Goal: Navigation & Orientation: Find specific page/section

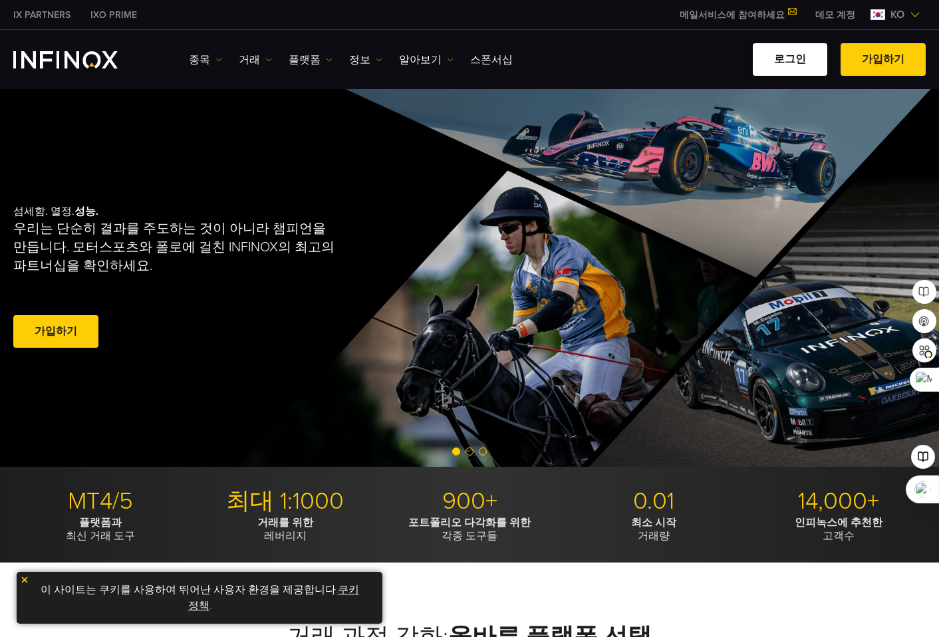
click at [794, 64] on link "로그인" at bounding box center [790, 59] width 74 height 33
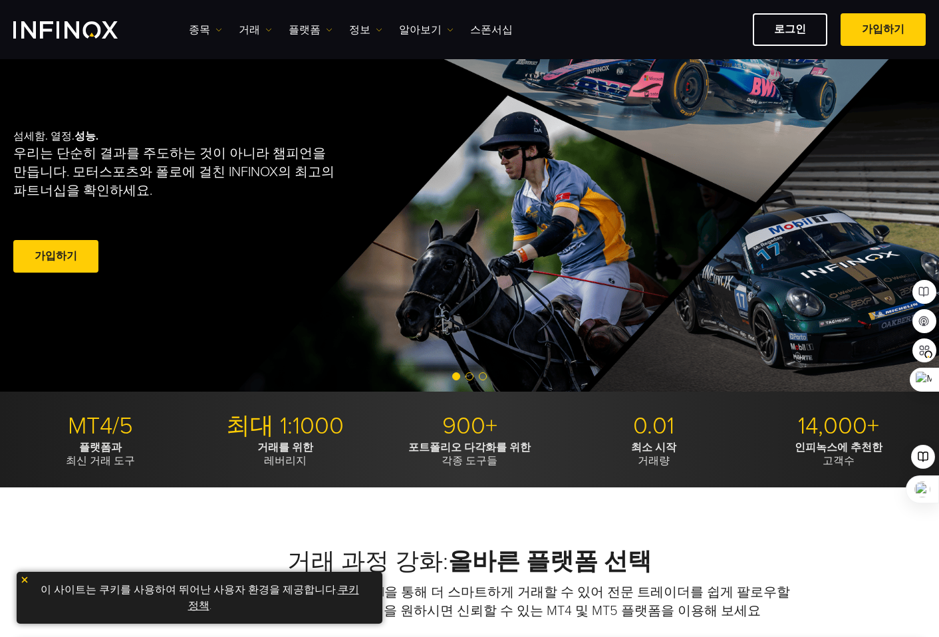
scroll to position [133, 0]
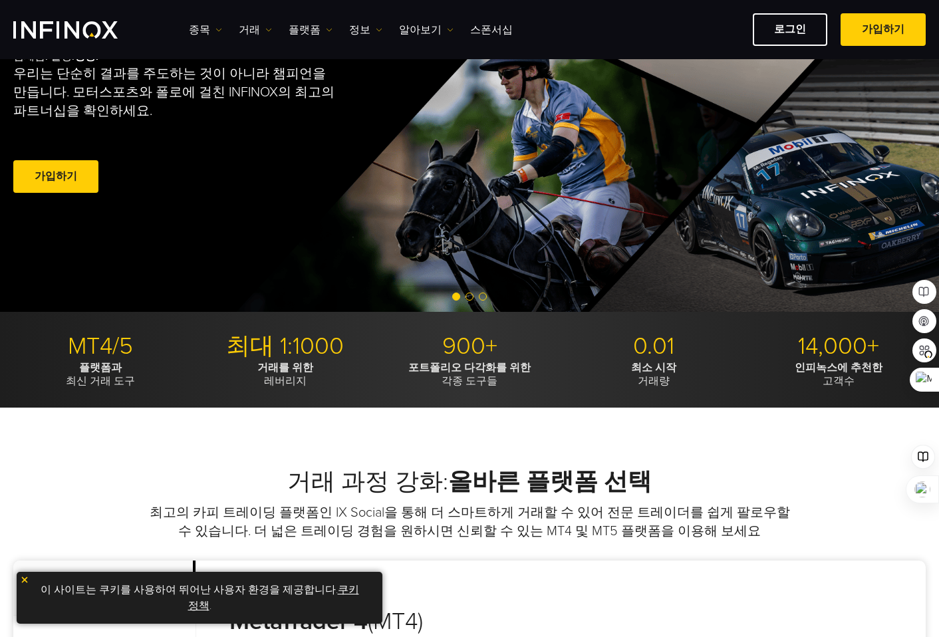
click at [345, 588] on link "쿠키 정책" at bounding box center [273, 597] width 171 height 29
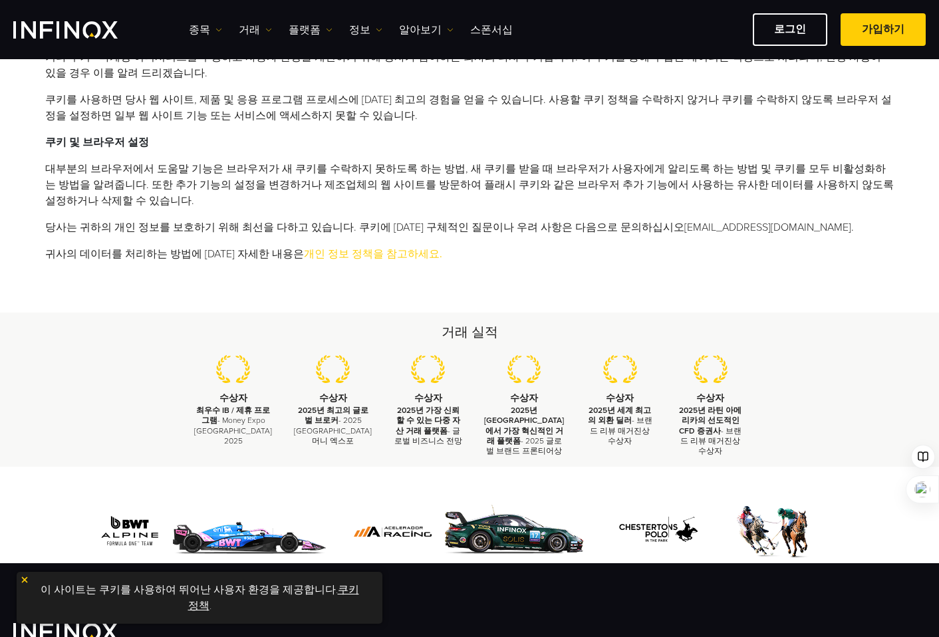
scroll to position [599, 0]
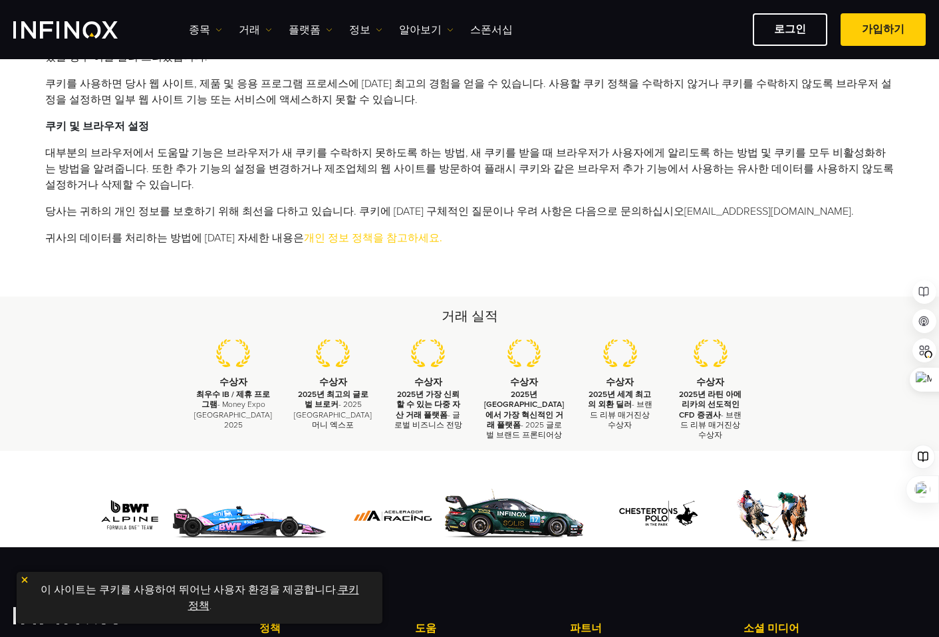
click at [24, 580] on img at bounding box center [24, 579] width 9 height 9
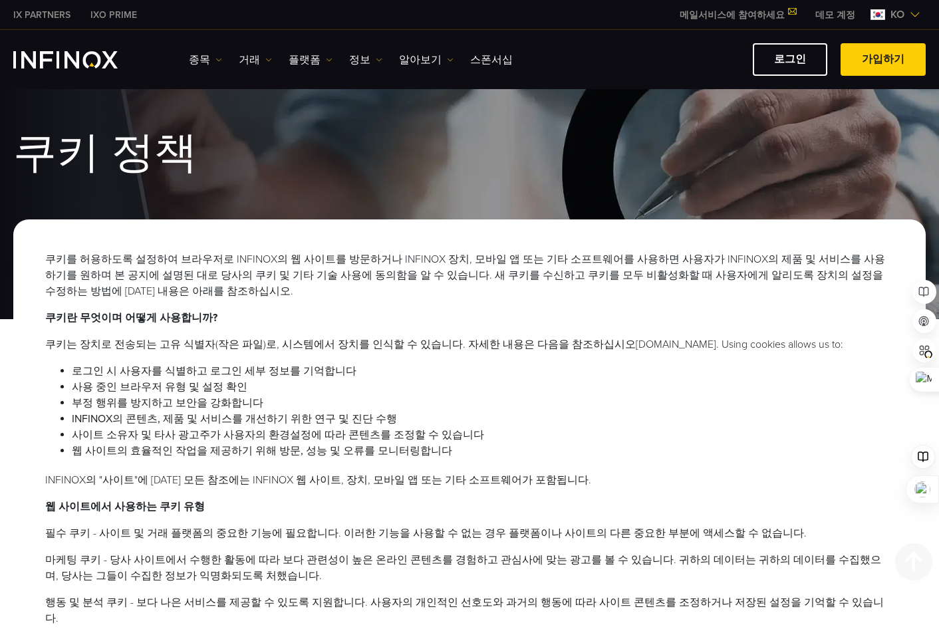
scroll to position [0, 0]
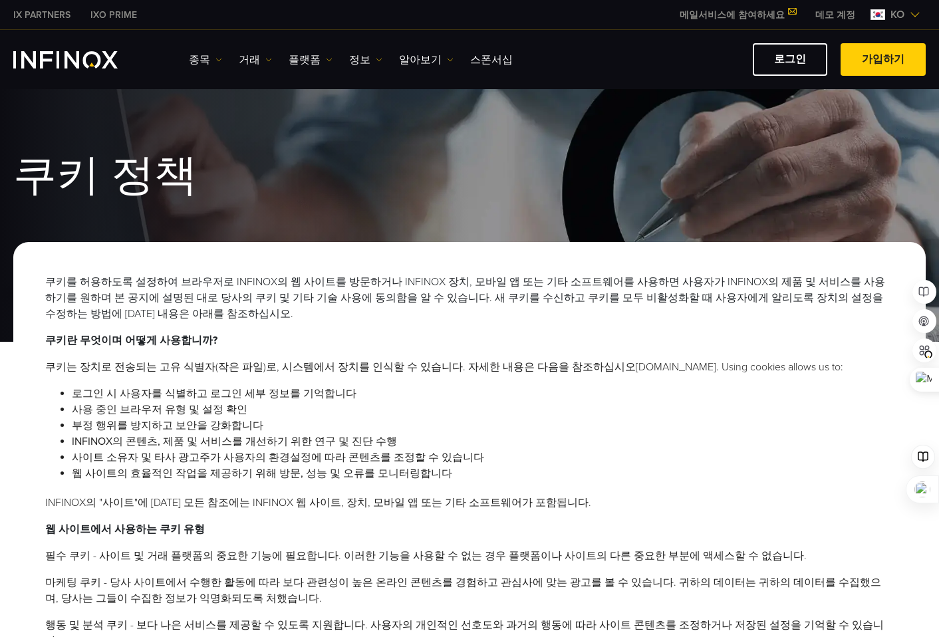
click at [54, 57] on img "INFINOX Logo" at bounding box center [65, 59] width 104 height 17
